Goal: Task Accomplishment & Management: Manage account settings

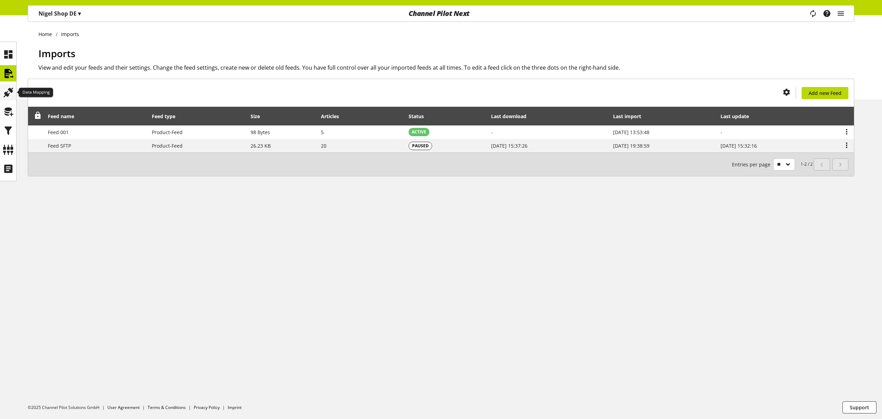
click at [8, 92] on icon at bounding box center [8, 93] width 11 height 14
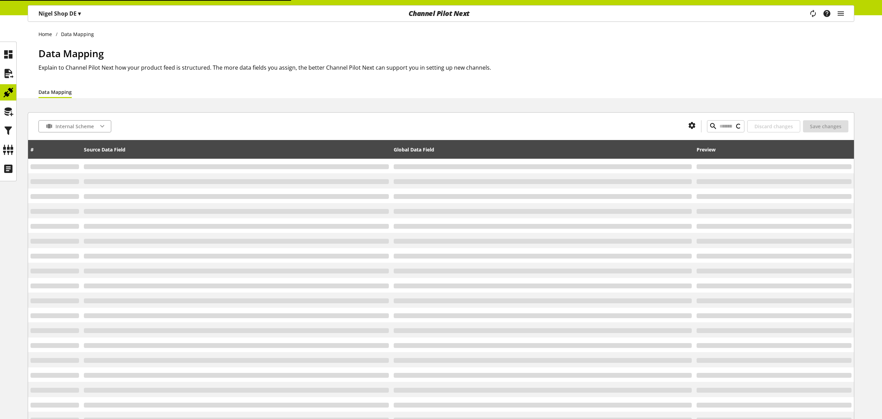
type input "*"
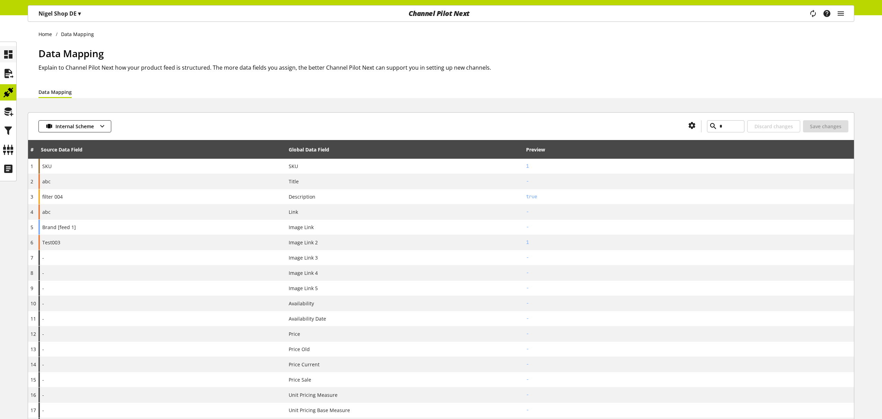
click at [7, 55] on icon at bounding box center [8, 55] width 11 height 14
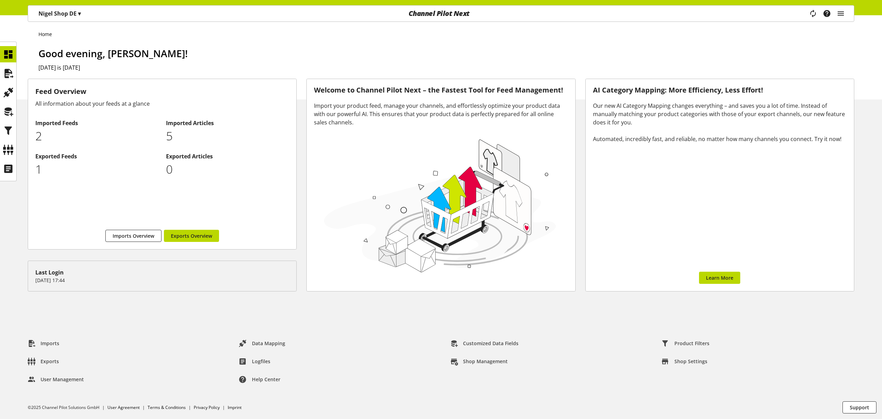
click at [291, 29] on div "Home" at bounding box center [446, 33] width 816 height 9
click at [842, 10] on icon "main navigation" at bounding box center [841, 13] width 8 height 12
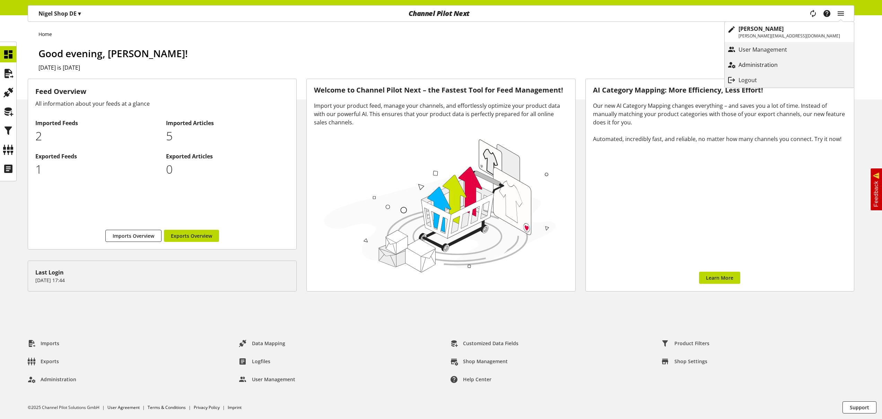
click at [792, 61] on p "Administration" at bounding box center [765, 65] width 53 height 8
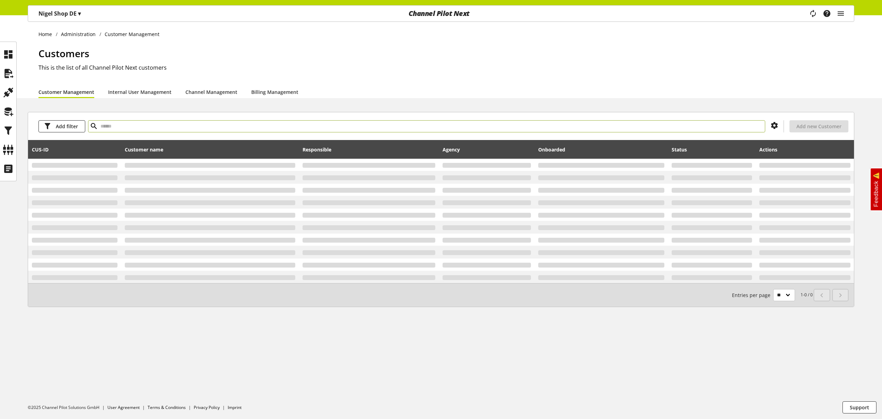
click at [381, 124] on input "text" at bounding box center [427, 126] width 678 height 12
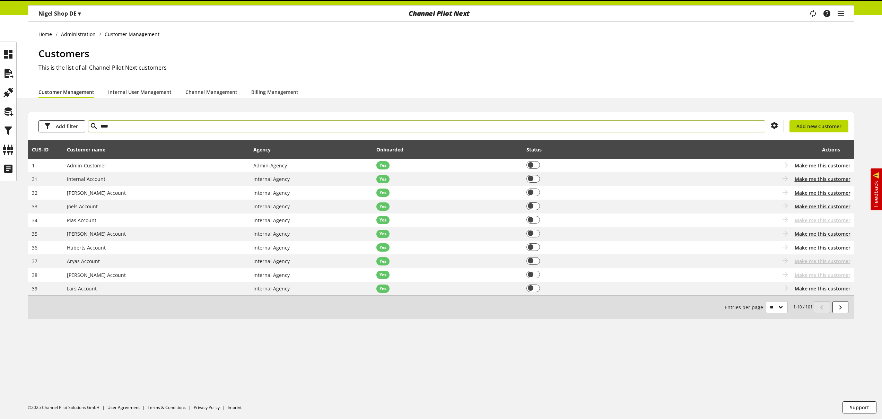
type input "****"
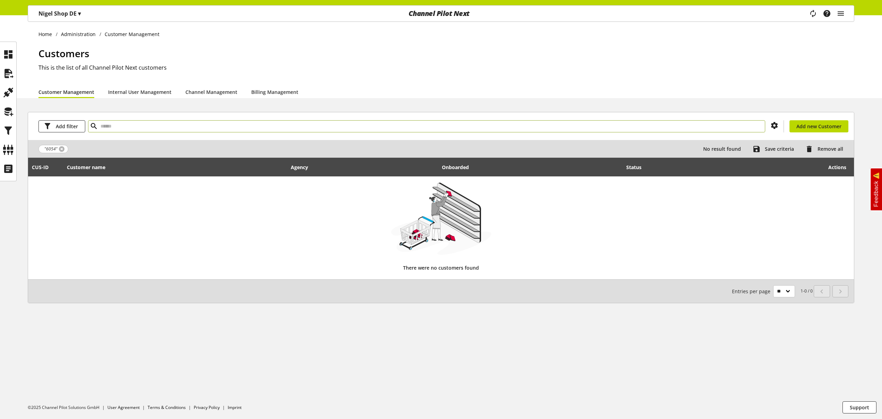
click at [61, 148] on link at bounding box center [62, 149] width 6 height 6
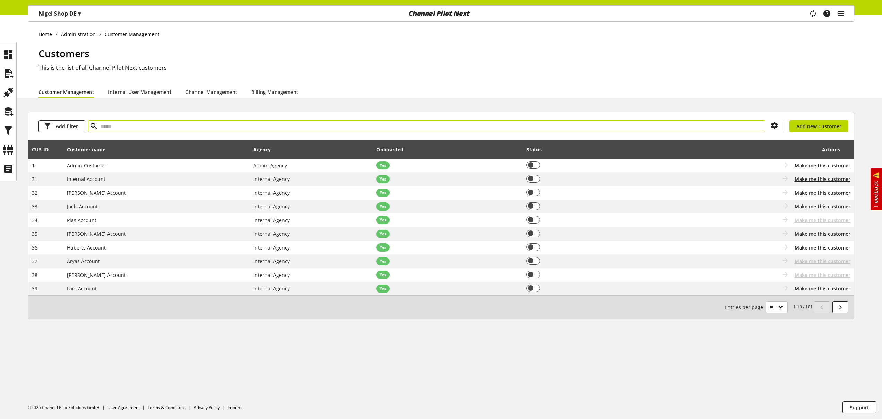
click at [116, 126] on input "text" at bounding box center [427, 126] width 678 height 12
type input "****"
